Goal: Transaction & Acquisition: Purchase product/service

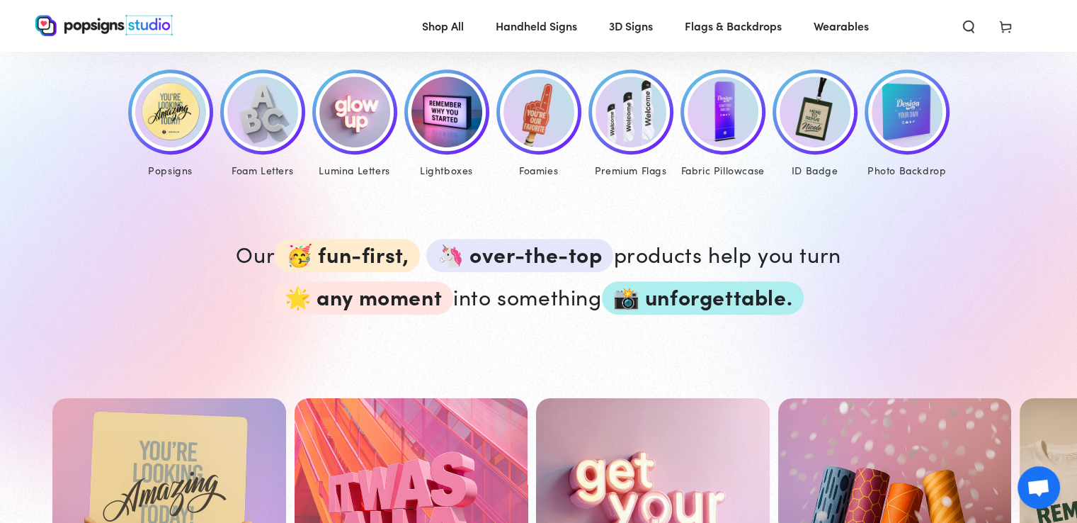
scroll to position [992, 0]
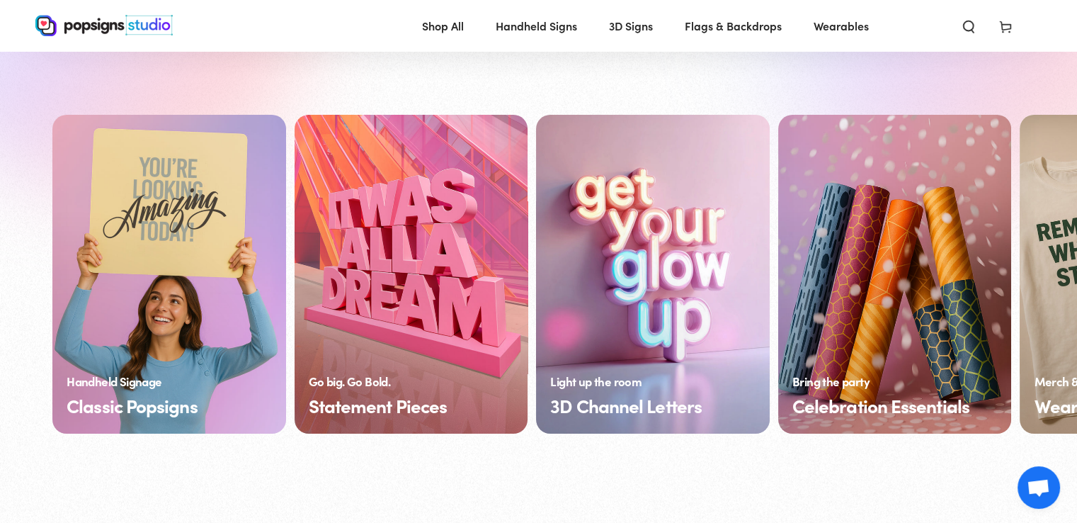
click at [430, 307] on link "Statement Pieces" at bounding box center [412, 274] width 234 height 319
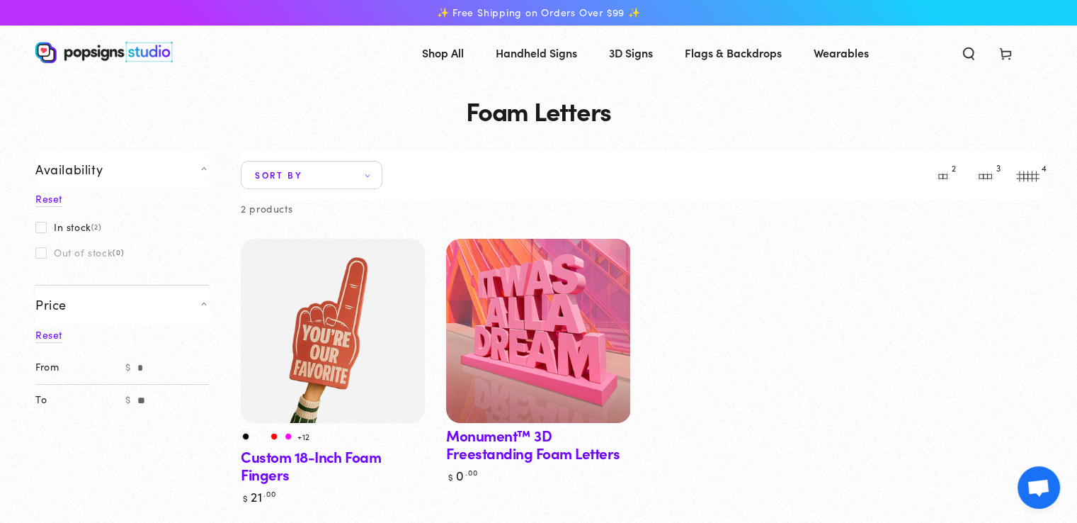
click at [534, 322] on img at bounding box center [538, 331] width 184 height 184
